Goal: Information Seeking & Learning: Check status

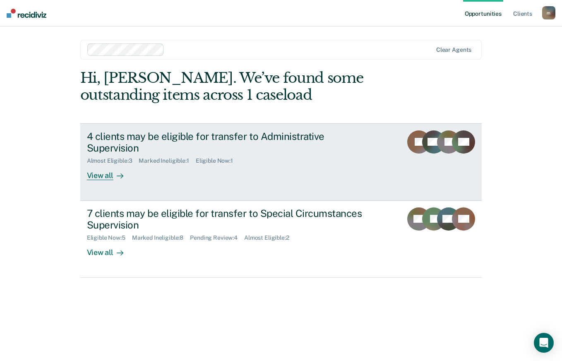
click at [102, 165] on div "View all" at bounding box center [110, 172] width 46 height 16
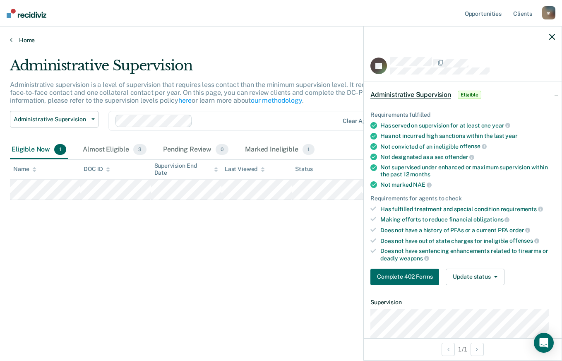
click at [20, 37] on link "Home" at bounding box center [281, 39] width 542 height 7
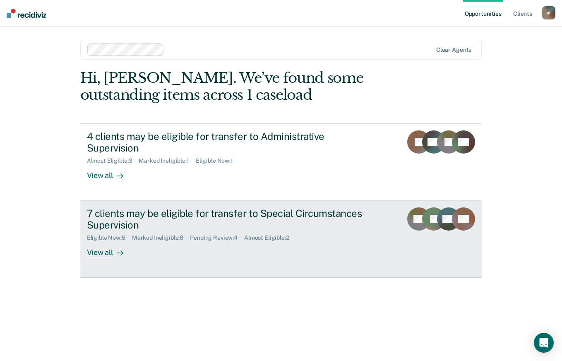
click at [98, 241] on div "View all" at bounding box center [110, 249] width 46 height 16
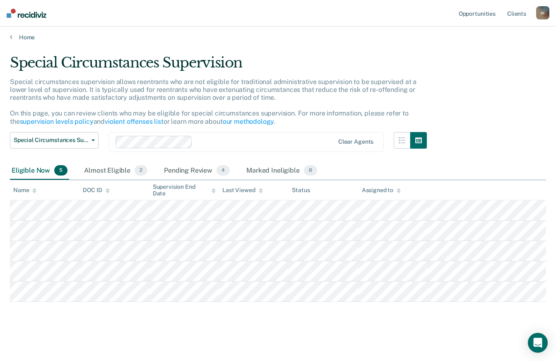
scroll to position [3, 0]
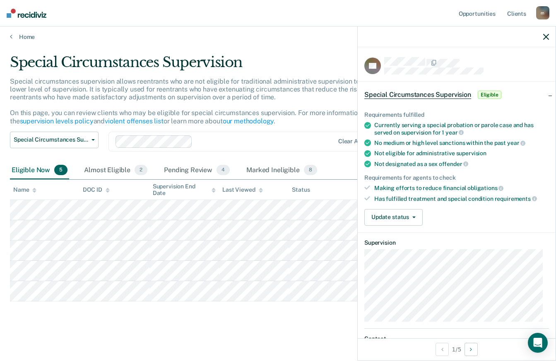
click at [14, 32] on div "Home" at bounding box center [278, 31] width 556 height 17
click at [22, 38] on link "Home" at bounding box center [278, 36] width 536 height 7
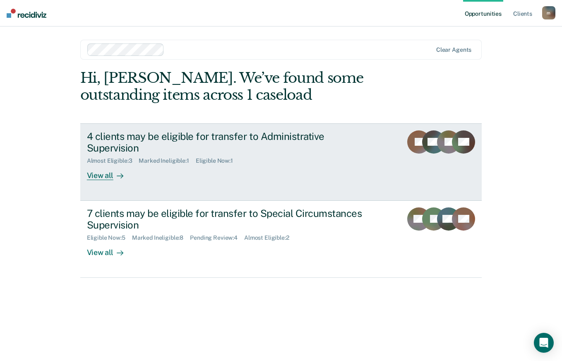
click at [97, 164] on div "View all" at bounding box center [110, 172] width 46 height 16
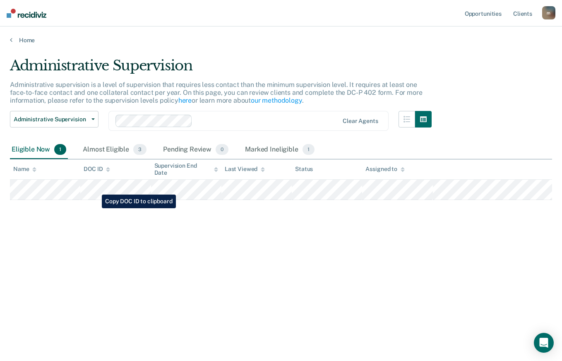
click at [268, 267] on div "Administrative Supervision Administrative supervision is a level of supervision…" at bounding box center [281, 178] width 542 height 242
click at [15, 11] on img at bounding box center [27, 13] width 40 height 9
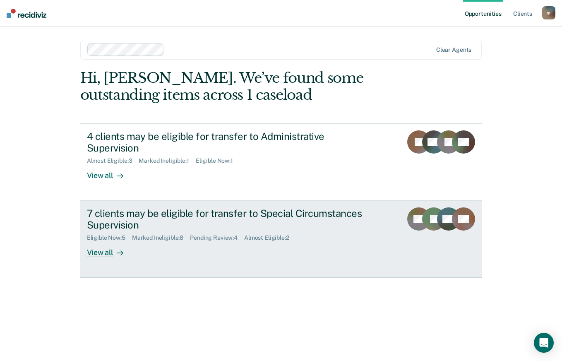
click at [110, 241] on div "View all" at bounding box center [110, 249] width 46 height 16
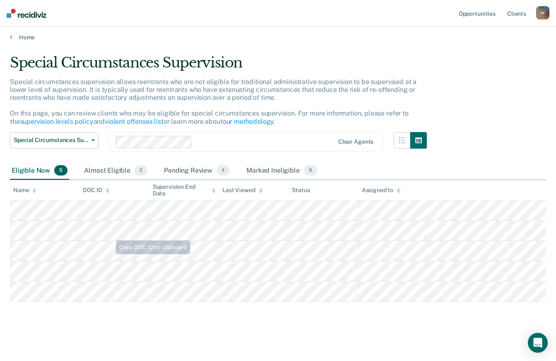
scroll to position [3, 0]
click at [204, 169] on div "Pending Review 4" at bounding box center [196, 170] width 69 height 18
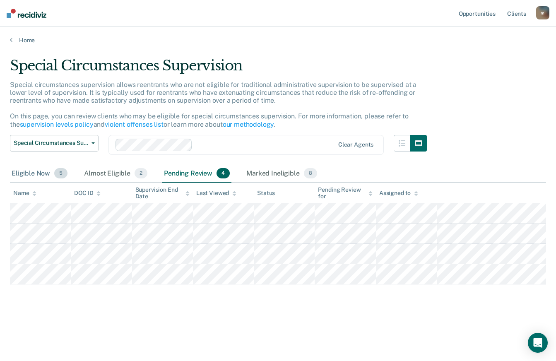
click at [44, 173] on div "Eligible Now 5" at bounding box center [39, 174] width 59 height 18
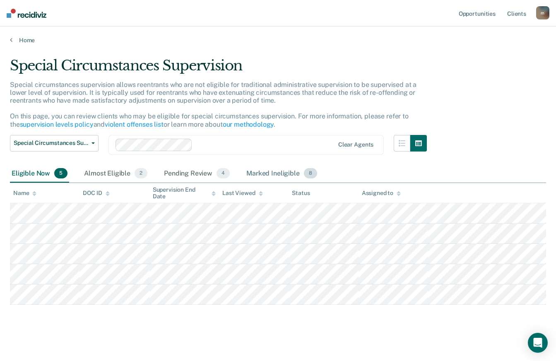
click at [290, 177] on div "Marked Ineligible 8" at bounding box center [282, 174] width 74 height 18
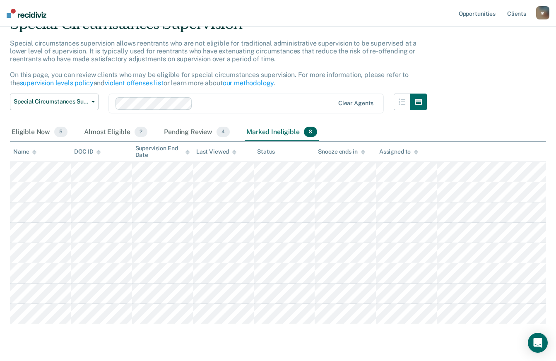
scroll to position [83, 0]
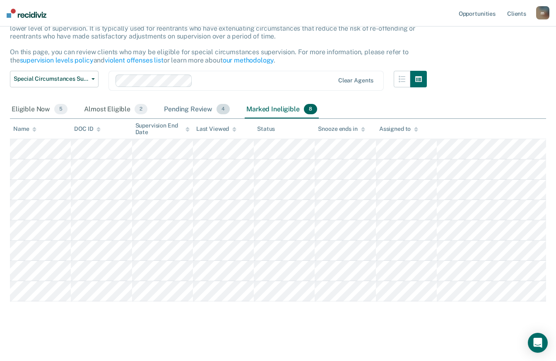
click at [200, 101] on div "Pending Review 4" at bounding box center [196, 110] width 69 height 18
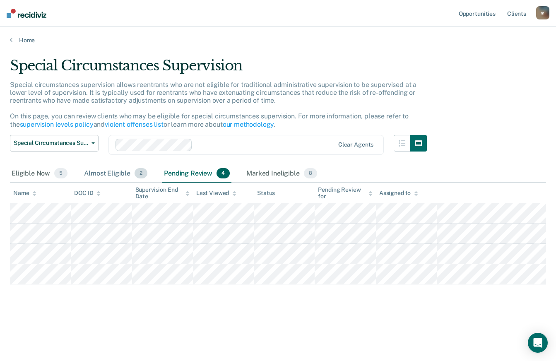
click at [110, 170] on div "Almost Eligible 2" at bounding box center [115, 174] width 67 height 18
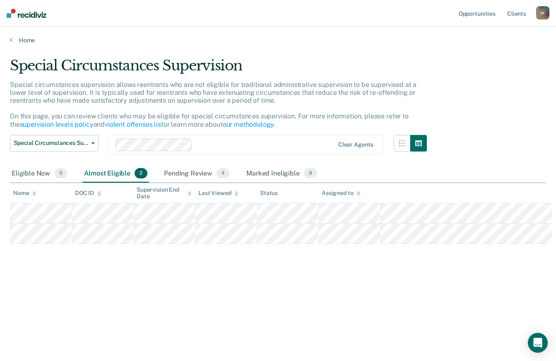
scroll to position [0, 0]
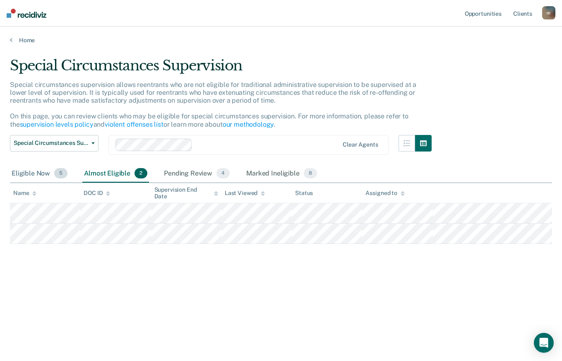
click at [36, 170] on div "Eligible Now 5" at bounding box center [39, 174] width 59 height 18
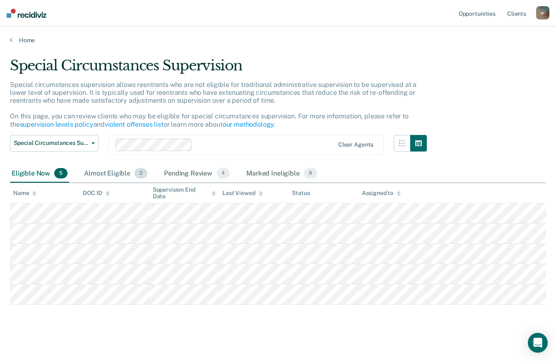
click at [133, 171] on div "Almost Eligible 2" at bounding box center [115, 174] width 67 height 18
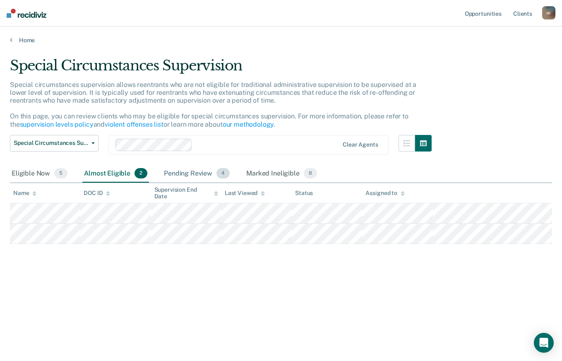
click at [199, 175] on div "Pending Review 4" at bounding box center [196, 174] width 69 height 18
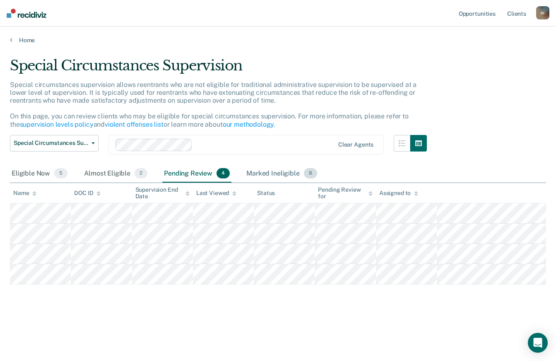
click at [279, 171] on div "Marked Ineligible 8" at bounding box center [282, 174] width 74 height 18
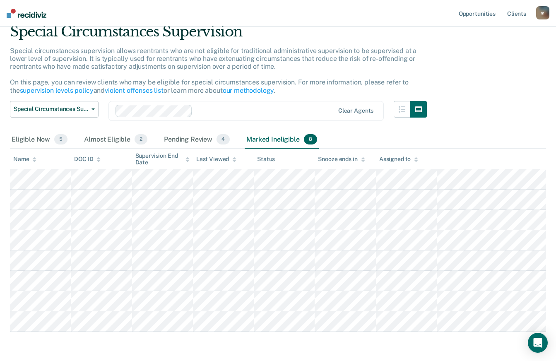
scroll to position [83, 0]
